Goal: Task Accomplishment & Management: Complete application form

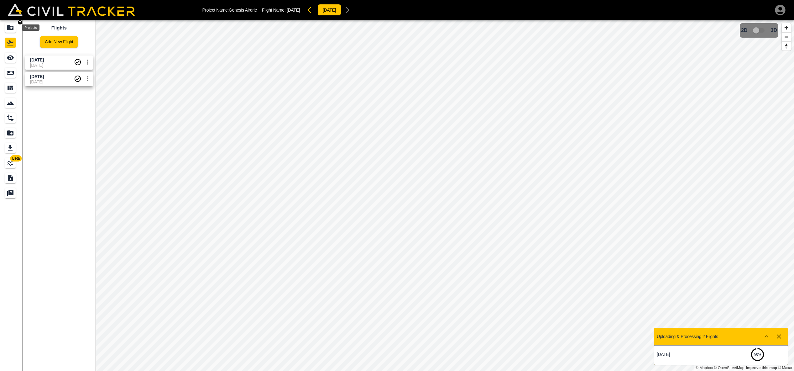
click at [7, 29] on icon "Projects" at bounding box center [11, 28] width 8 height 8
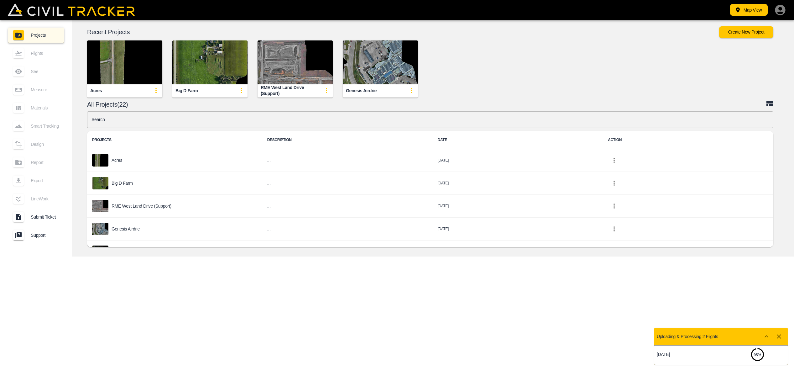
click at [290, 75] on img "button" at bounding box center [295, 62] width 75 height 44
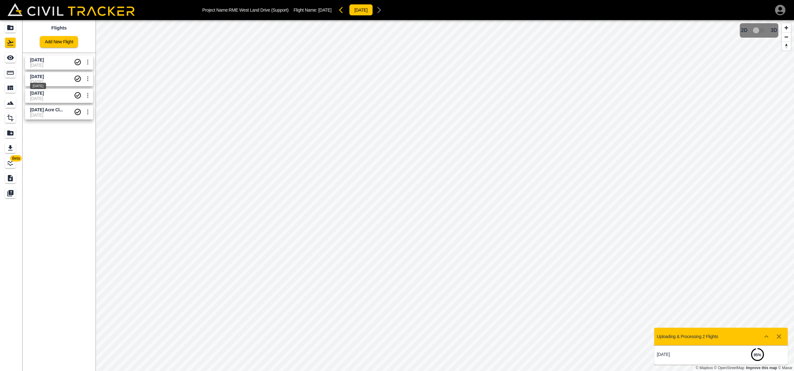
click at [44, 74] on span "[DATE]" at bounding box center [37, 76] width 14 height 5
click at [44, 75] on span "[DATE]" at bounding box center [37, 76] width 14 height 5
click at [44, 60] on span "[DATE]" at bounding box center [37, 59] width 14 height 5
click at [12, 102] on icon "Smart Tracking" at bounding box center [10, 103] width 7 height 4
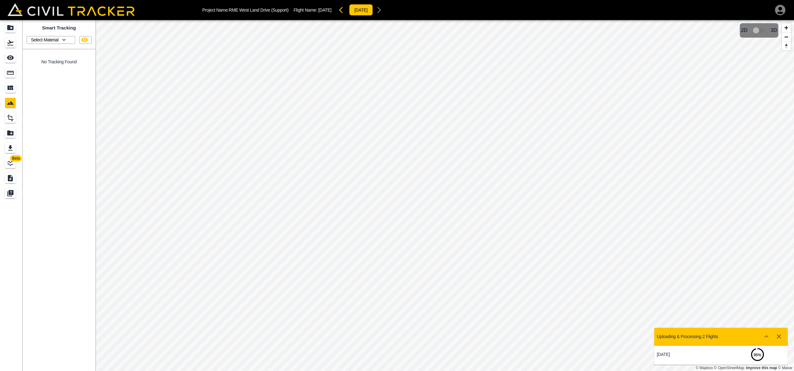
click at [64, 39] on icon "button" at bounding box center [64, 40] width 6 height 6
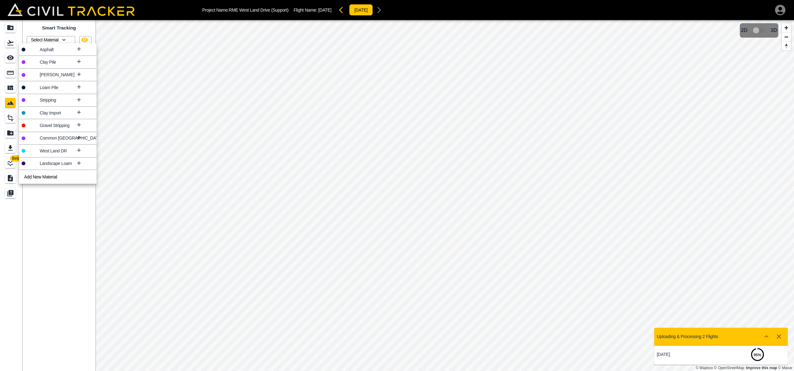
click at [76, 86] on icon at bounding box center [79, 87] width 6 height 6
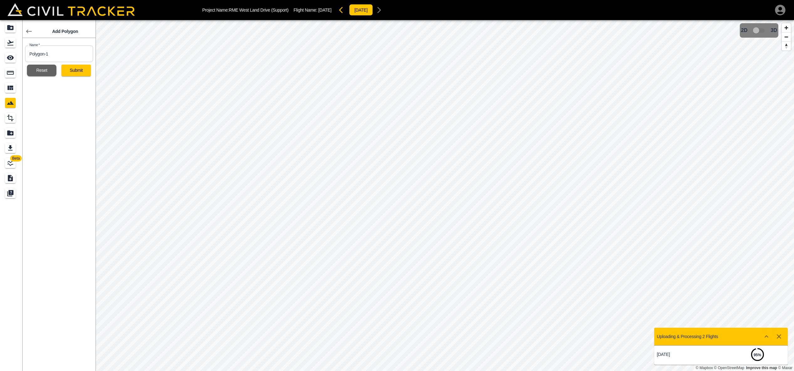
click at [32, 55] on input "Polygon-1" at bounding box center [59, 53] width 68 height 17
type input "P"
type input "Loam Pile"
click at [77, 70] on button "Submit" at bounding box center [75, 71] width 29 height 12
click at [76, 61] on icon "button" at bounding box center [78, 59] width 8 height 8
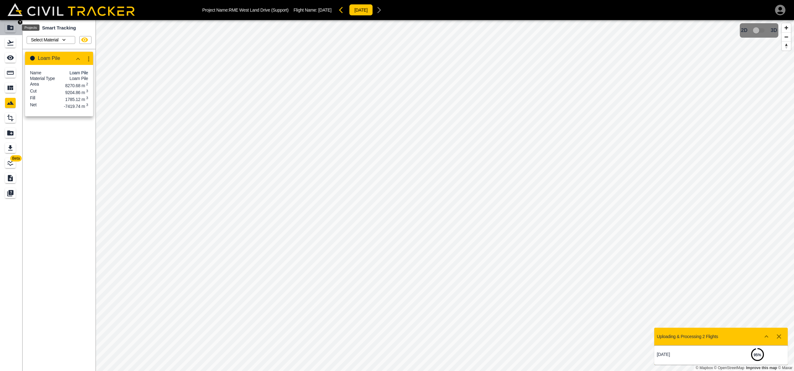
click at [13, 28] on icon "Projects" at bounding box center [10, 27] width 6 height 5
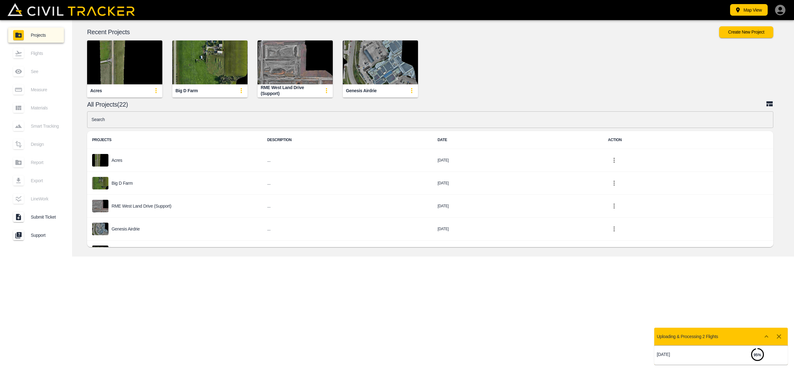
click at [268, 50] on img "button" at bounding box center [295, 62] width 75 height 44
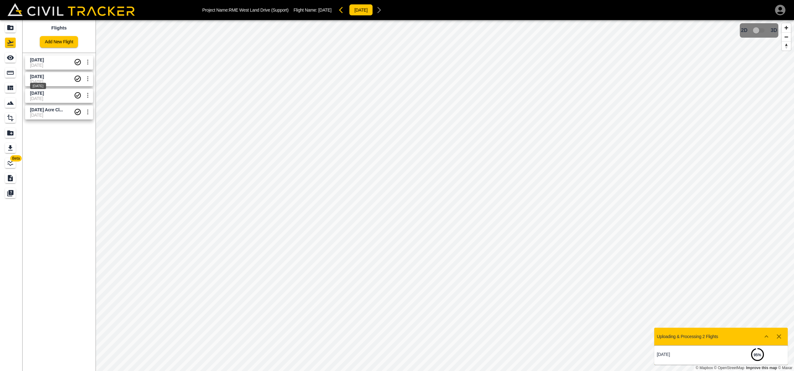
click at [44, 74] on span "[DATE]" at bounding box center [37, 76] width 14 height 5
click at [12, 147] on icon "Export" at bounding box center [11, 148] width 8 height 8
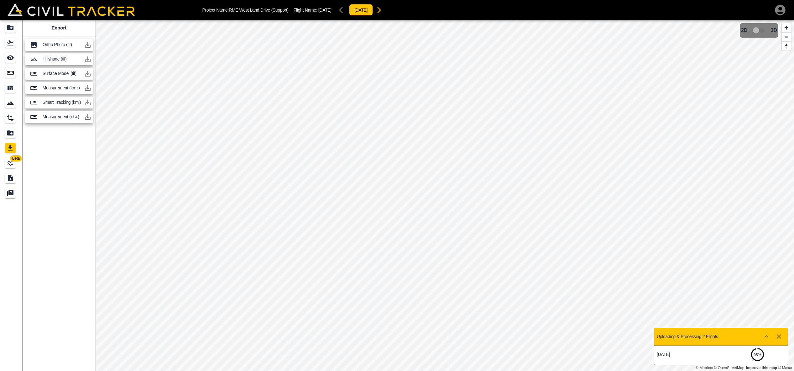
click at [89, 116] on icon "button" at bounding box center [88, 117] width 8 height 8
click at [87, 101] on icon "button" at bounding box center [88, 103] width 8 height 8
click at [90, 74] on icon "button" at bounding box center [88, 74] width 8 height 8
click at [13, 45] on icon "Flights" at bounding box center [11, 43] width 8 height 8
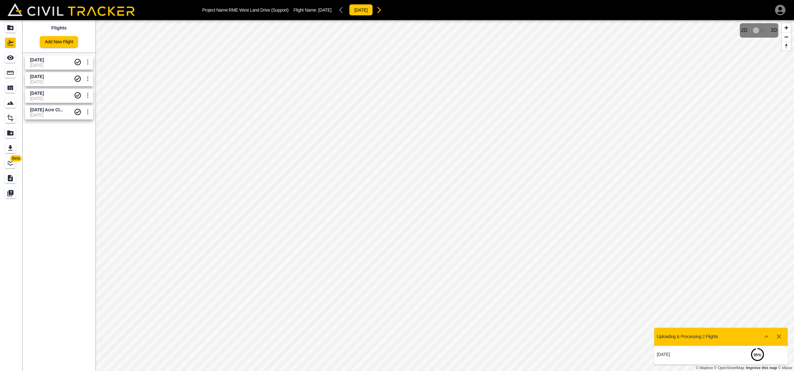
click at [55, 96] on span "[DATE]" at bounding box center [52, 98] width 44 height 5
click at [8, 148] on icon "Export" at bounding box center [11, 148] width 8 height 8
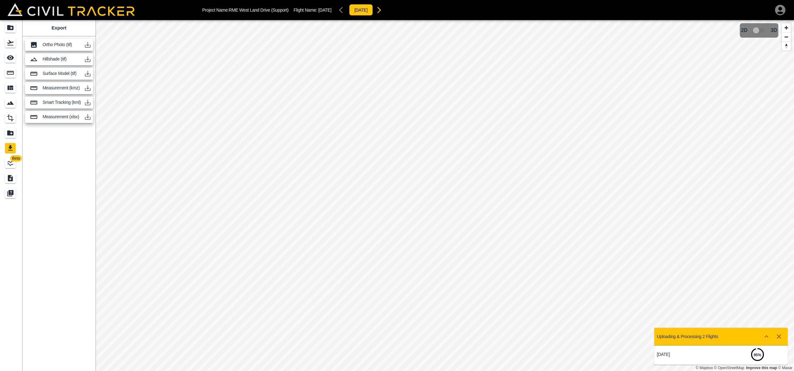
click at [87, 73] on icon "button" at bounding box center [88, 74] width 6 height 6
click at [86, 48] on icon "button" at bounding box center [88, 45] width 8 height 8
click at [12, 44] on icon "Flights" at bounding box center [11, 43] width 8 height 8
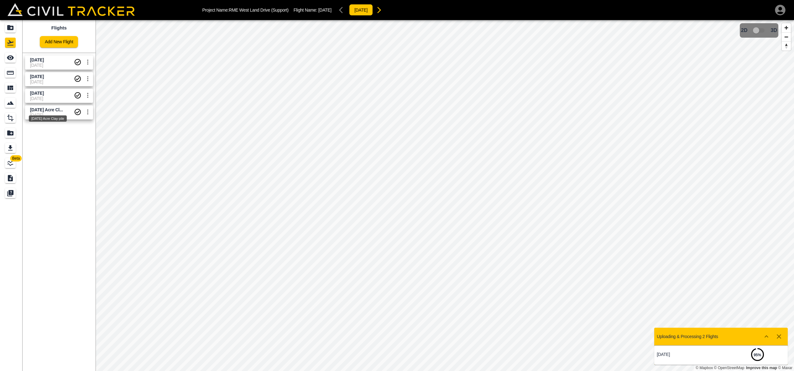
click at [43, 112] on div "[DATE] Acre Clay pile" at bounding box center [47, 116] width 39 height 11
click at [13, 144] on icon "Export" at bounding box center [11, 148] width 8 height 8
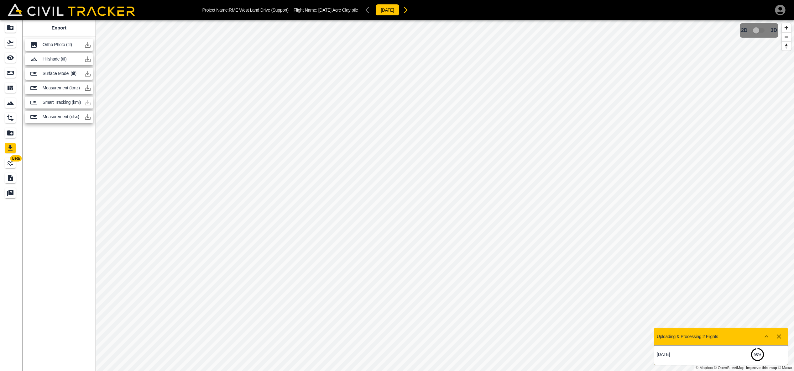
click at [86, 72] on icon "button" at bounding box center [88, 74] width 8 height 8
click at [88, 45] on icon "button" at bounding box center [88, 45] width 6 height 6
